Goal: Check status: Check status

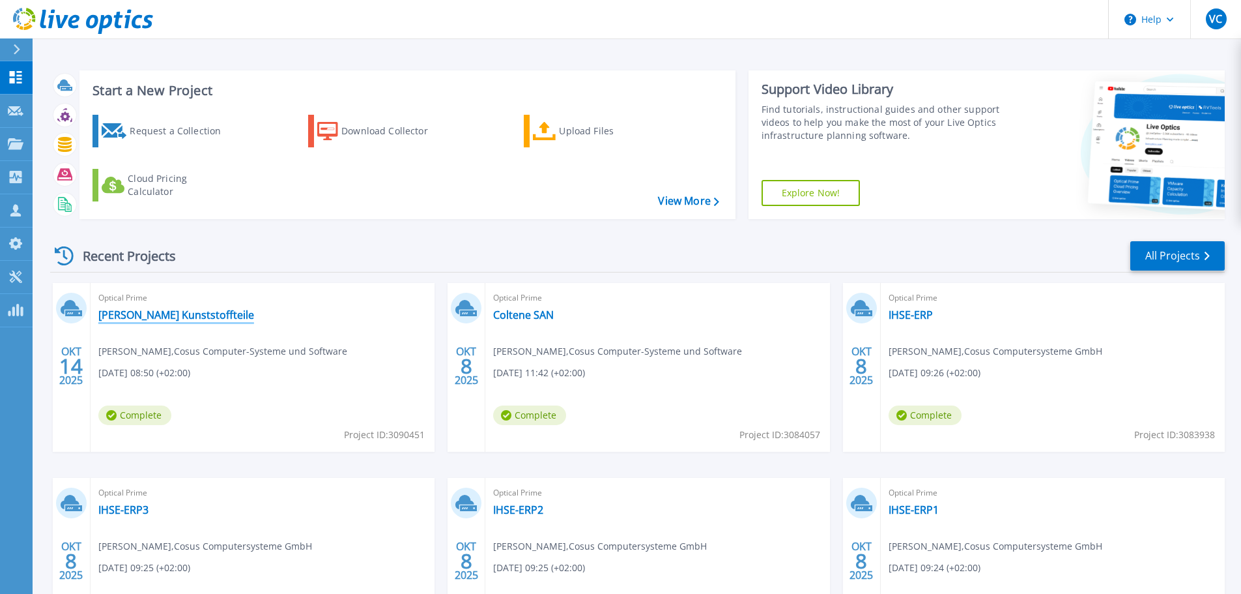
click at [134, 319] on link "[PERSON_NAME] Kunststoffteile" at bounding box center [176, 314] width 156 height 13
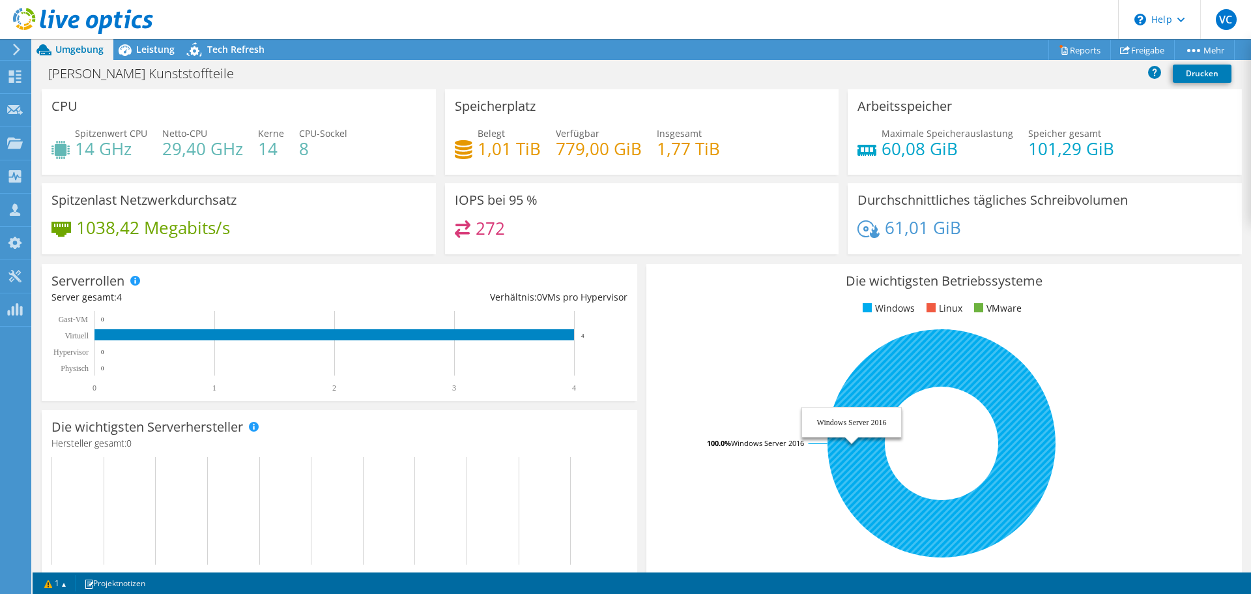
click at [921, 352] on icon at bounding box center [941, 443] width 228 height 228
click at [883, 374] on icon at bounding box center [941, 443] width 228 height 228
